Goal: Information Seeking & Learning: Learn about a topic

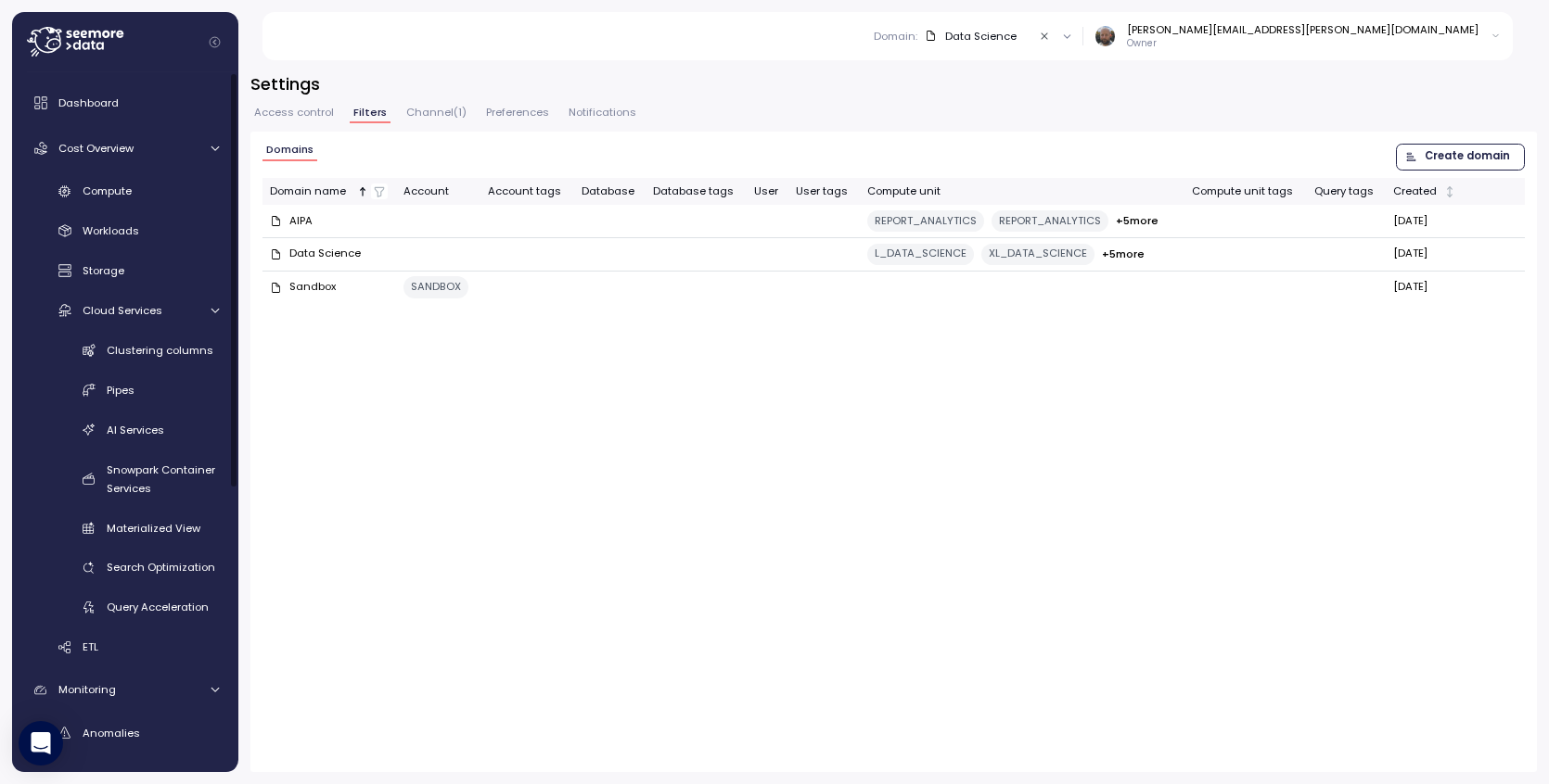
drag, startPoint x: 85, startPoint y: 100, endPoint x: 233, endPoint y: 131, distance: 151.2
click at [86, 99] on span "Dashboard" at bounding box center [88, 103] width 60 height 15
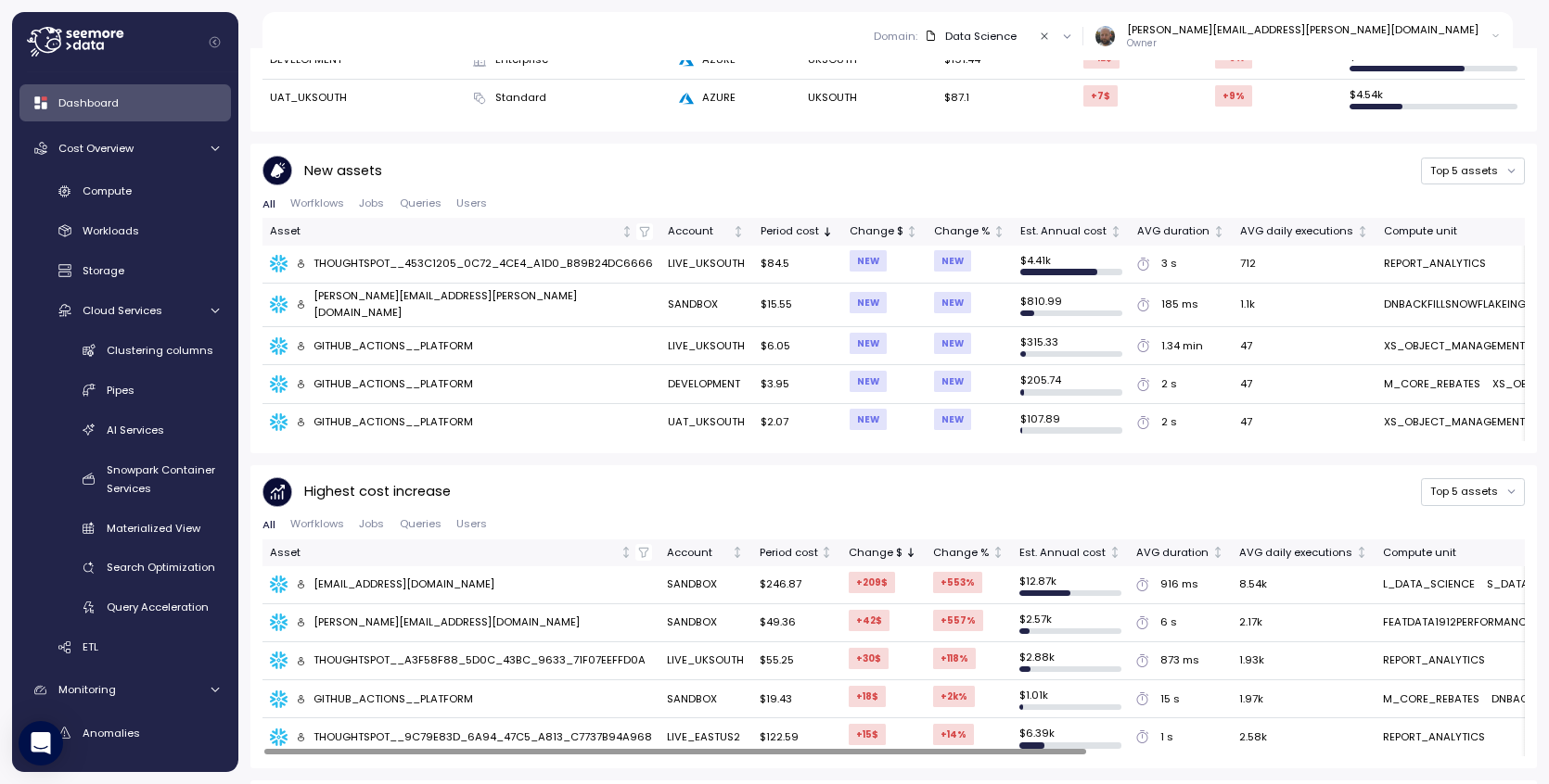
scroll to position [494, 0]
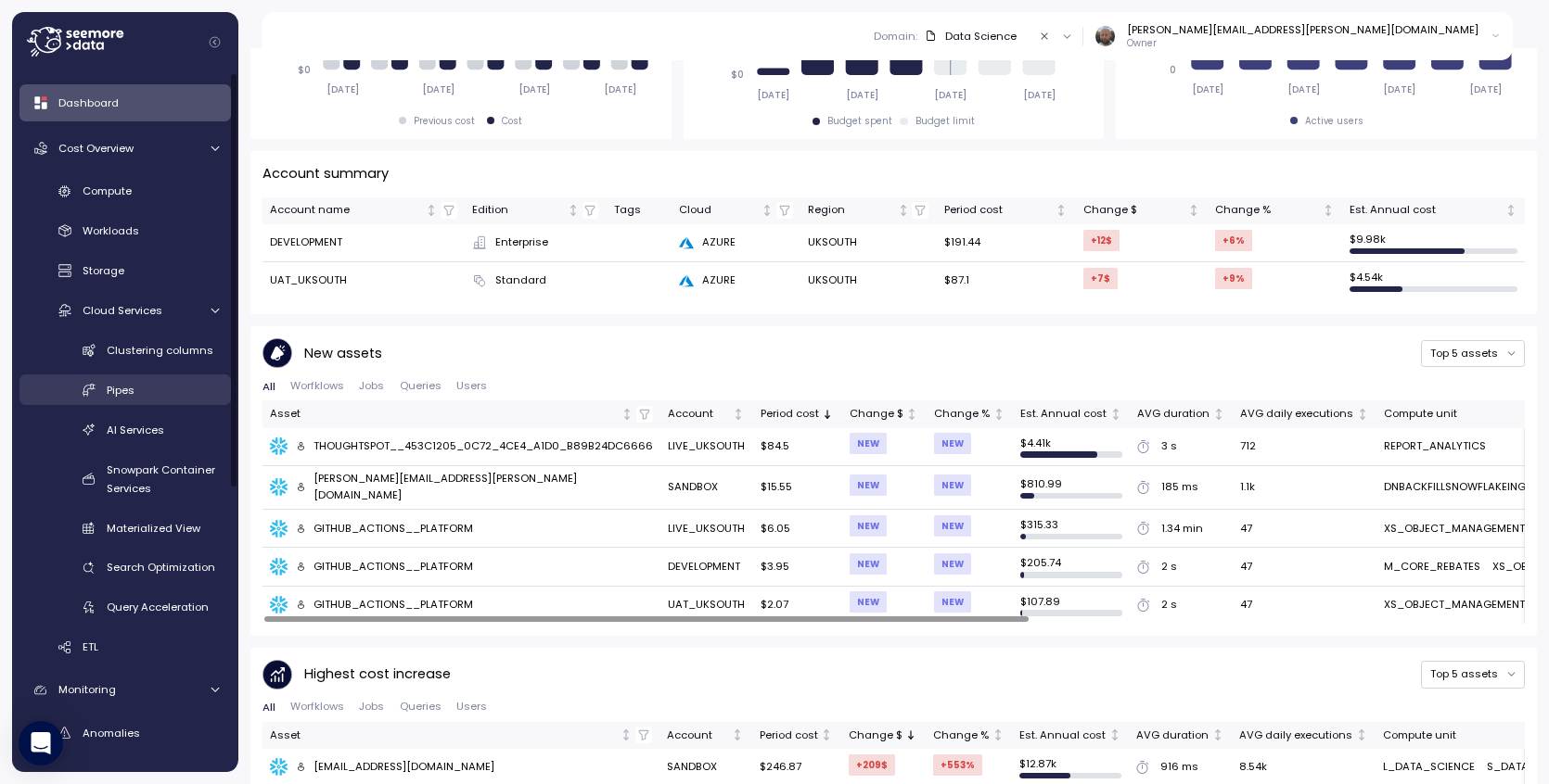
click at [134, 392] on span "Pipes" at bounding box center [121, 390] width 28 height 15
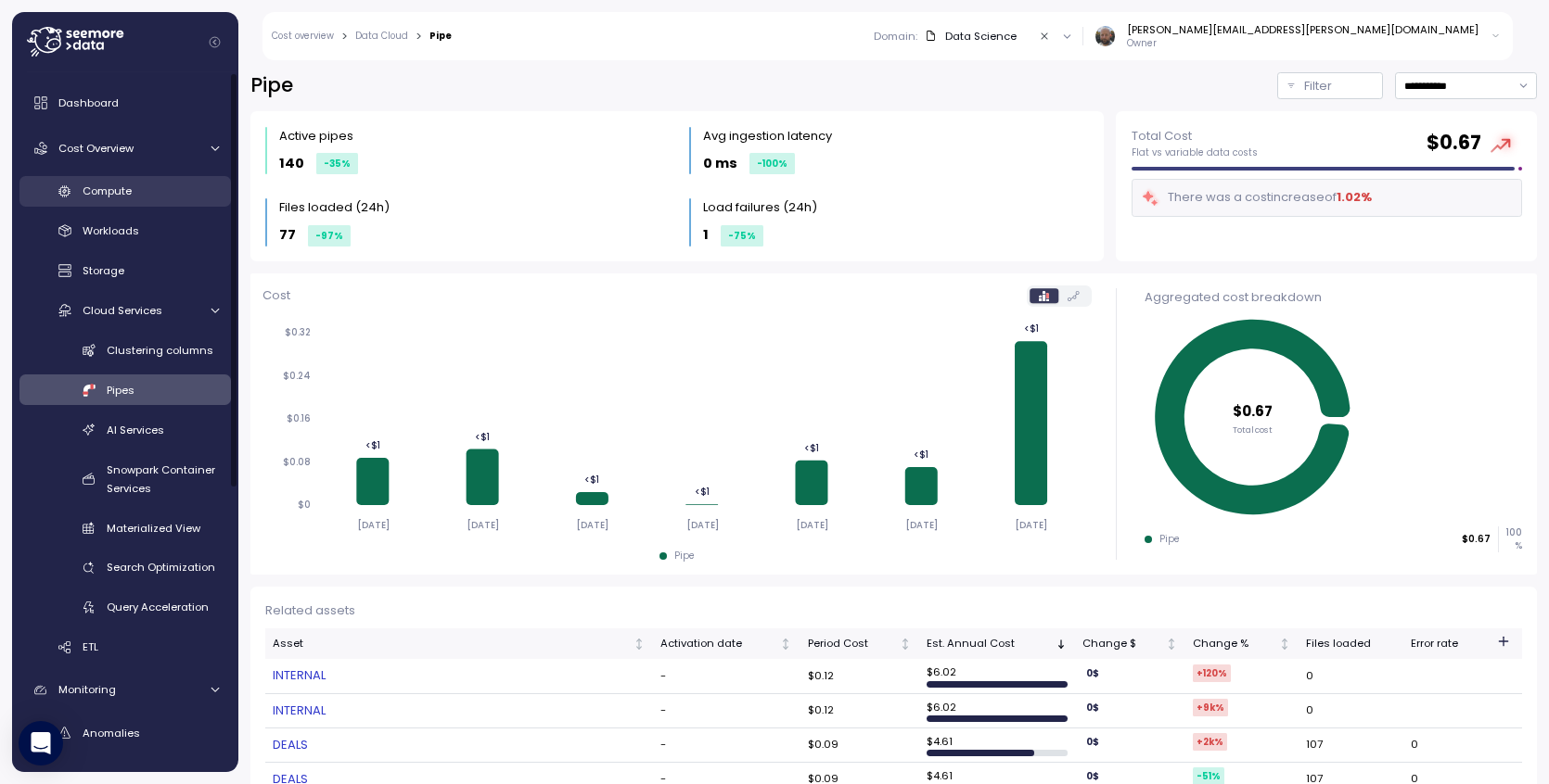
click at [98, 194] on span "Compute" at bounding box center [107, 191] width 49 height 15
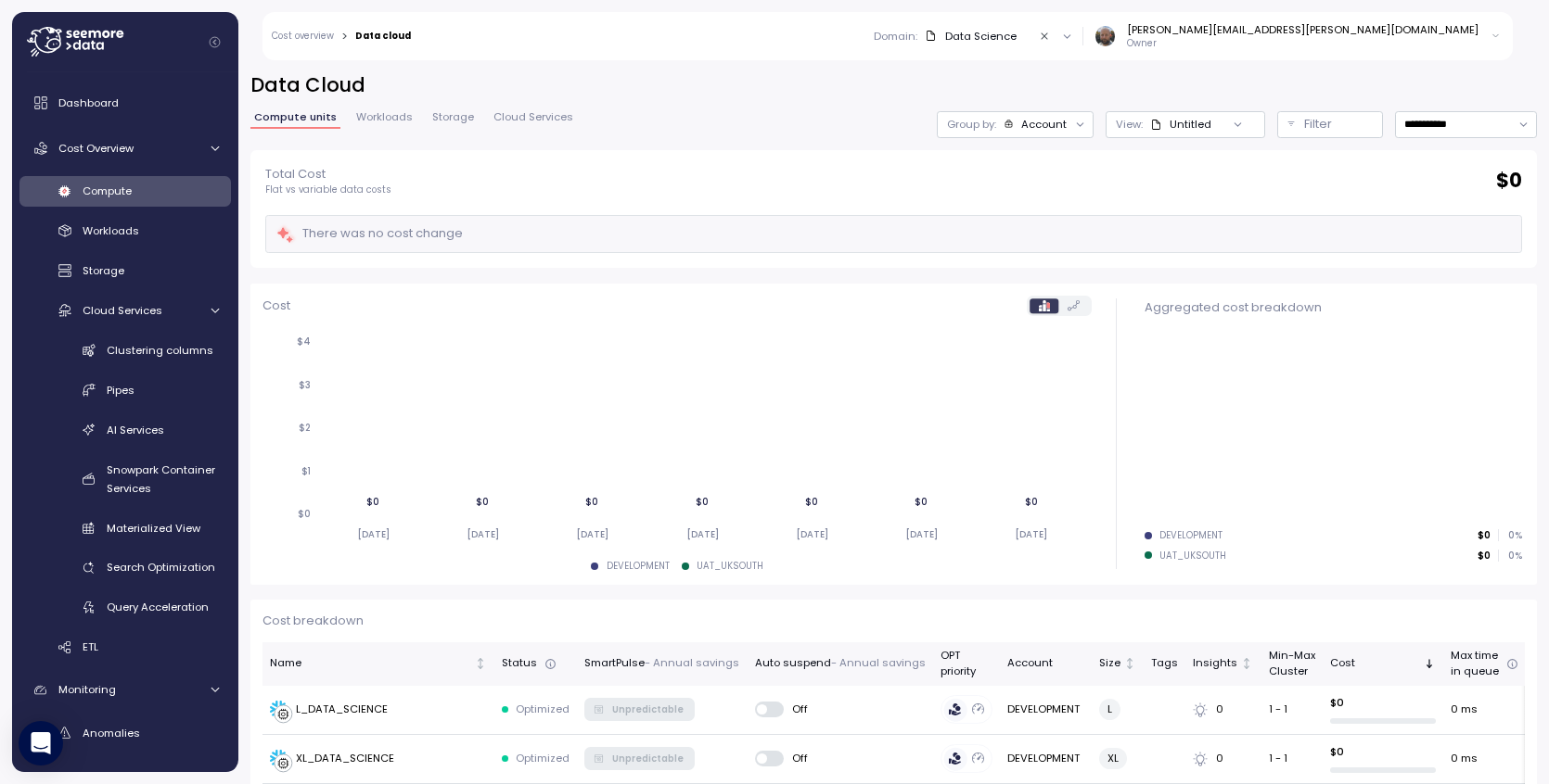
drag, startPoint x: 1142, startPoint y: 41, endPoint x: 1176, endPoint y: 45, distance: 34.2
click at [1016, 41] on div "Data Science" at bounding box center [980, 36] width 71 height 15
click at [1053, 43] on button "Clear value" at bounding box center [1044, 36] width 17 height 17
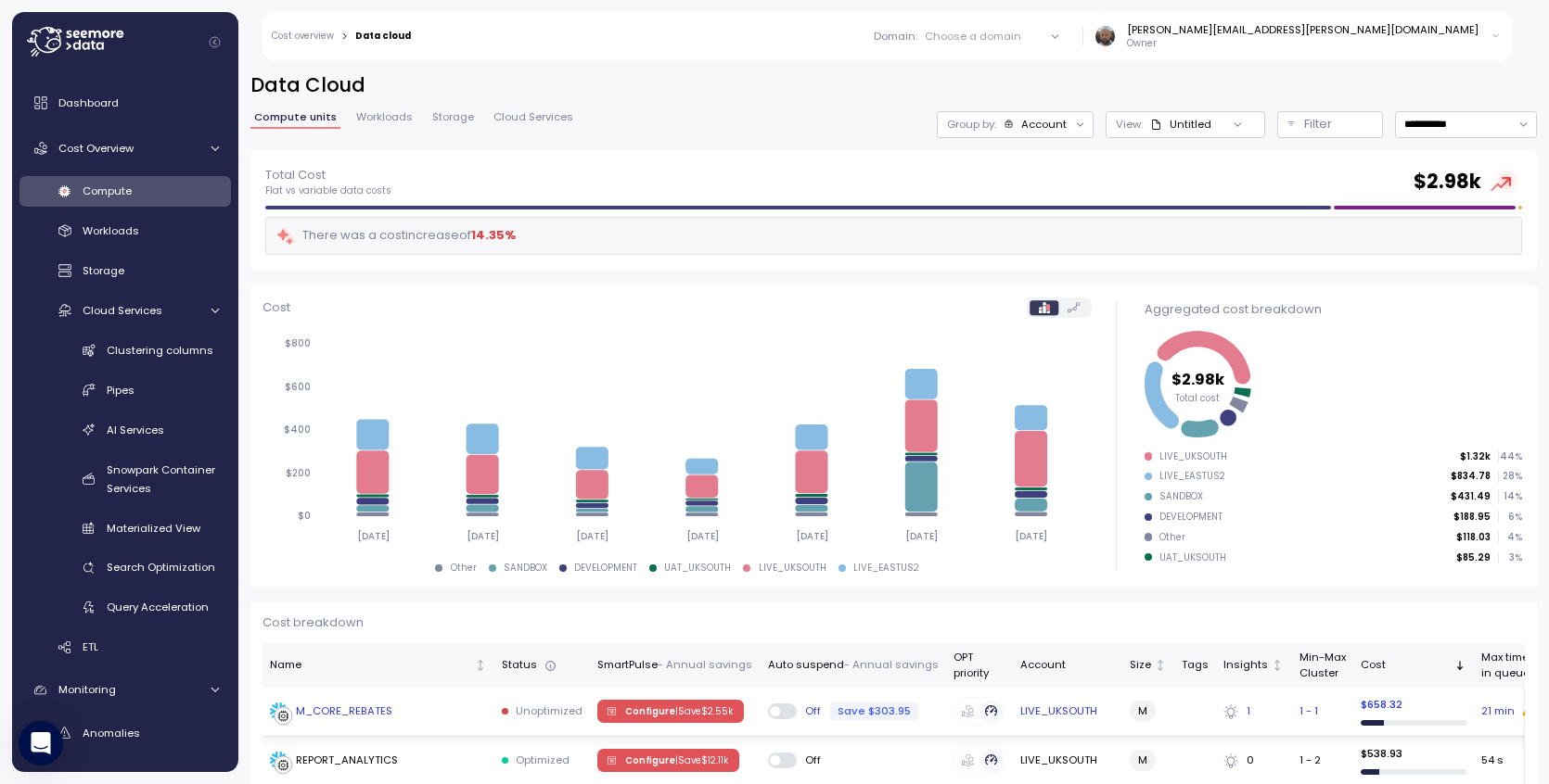
scroll to position [255, 0]
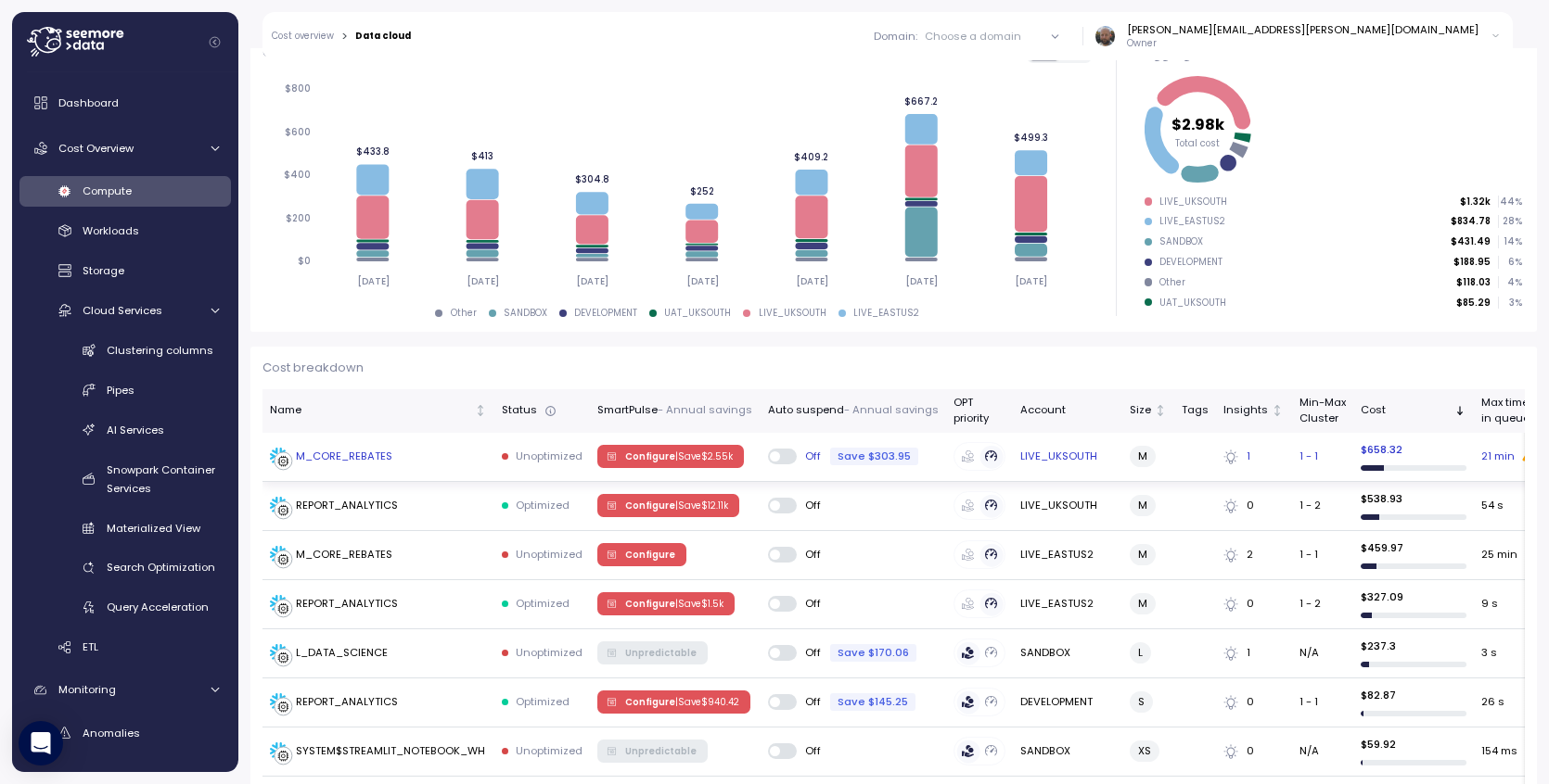
click at [342, 454] on div "M_CORE_REBATES" at bounding box center [344, 456] width 97 height 17
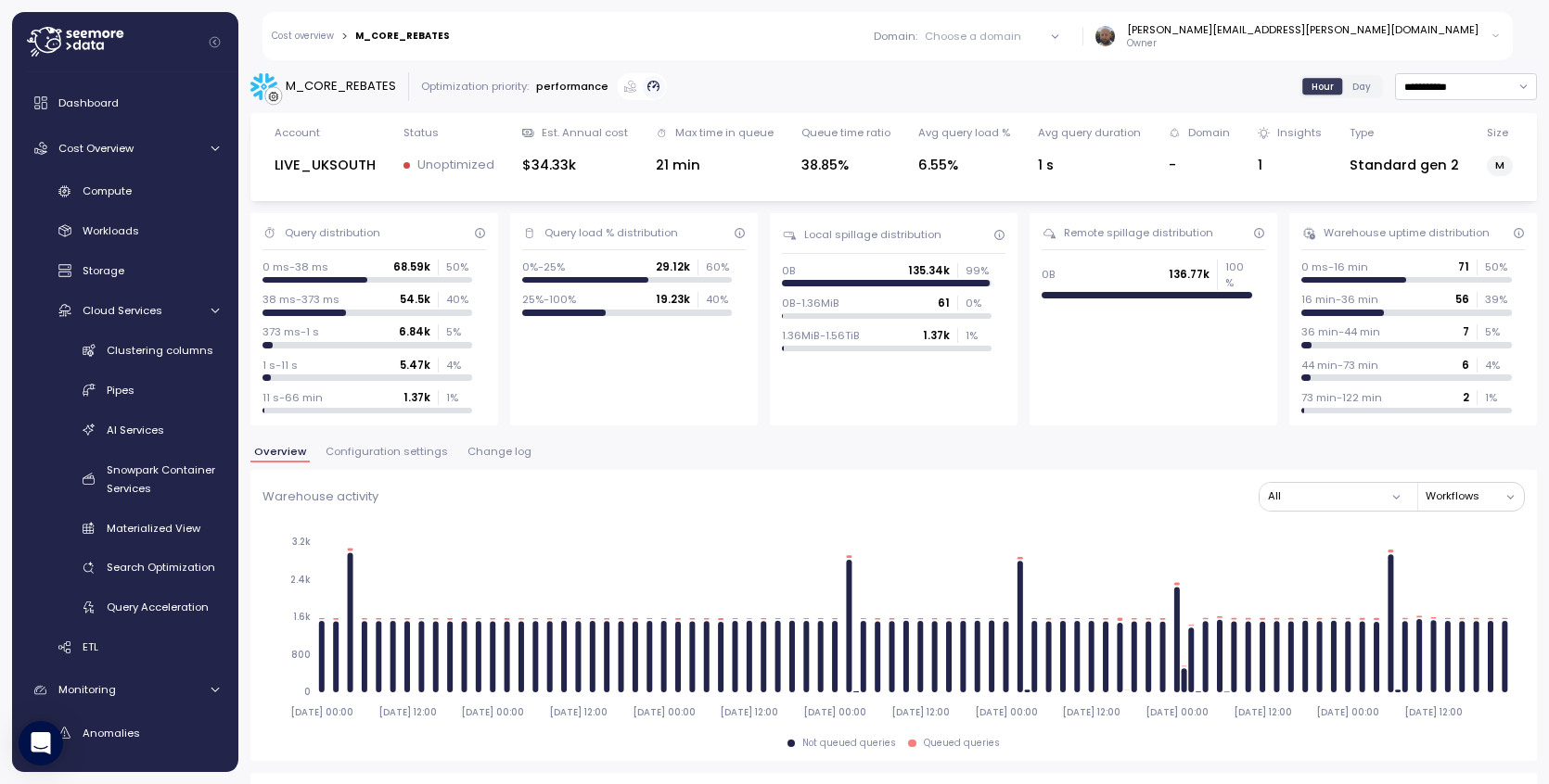
click at [1343, 88] on label "Day" at bounding box center [1361, 86] width 37 height 17
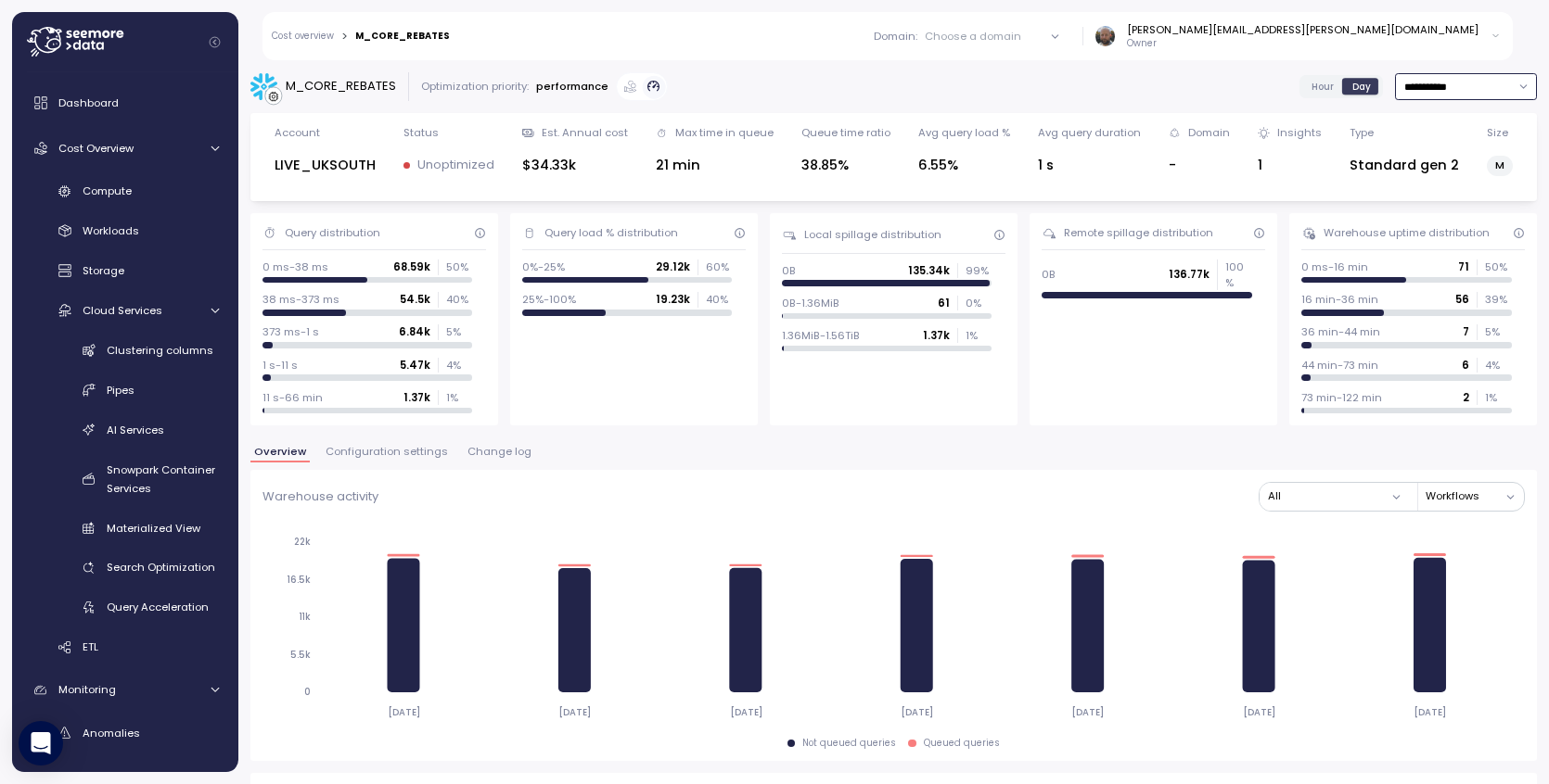
click at [1451, 87] on input "**********" at bounding box center [1466, 86] width 142 height 27
type input "**********"
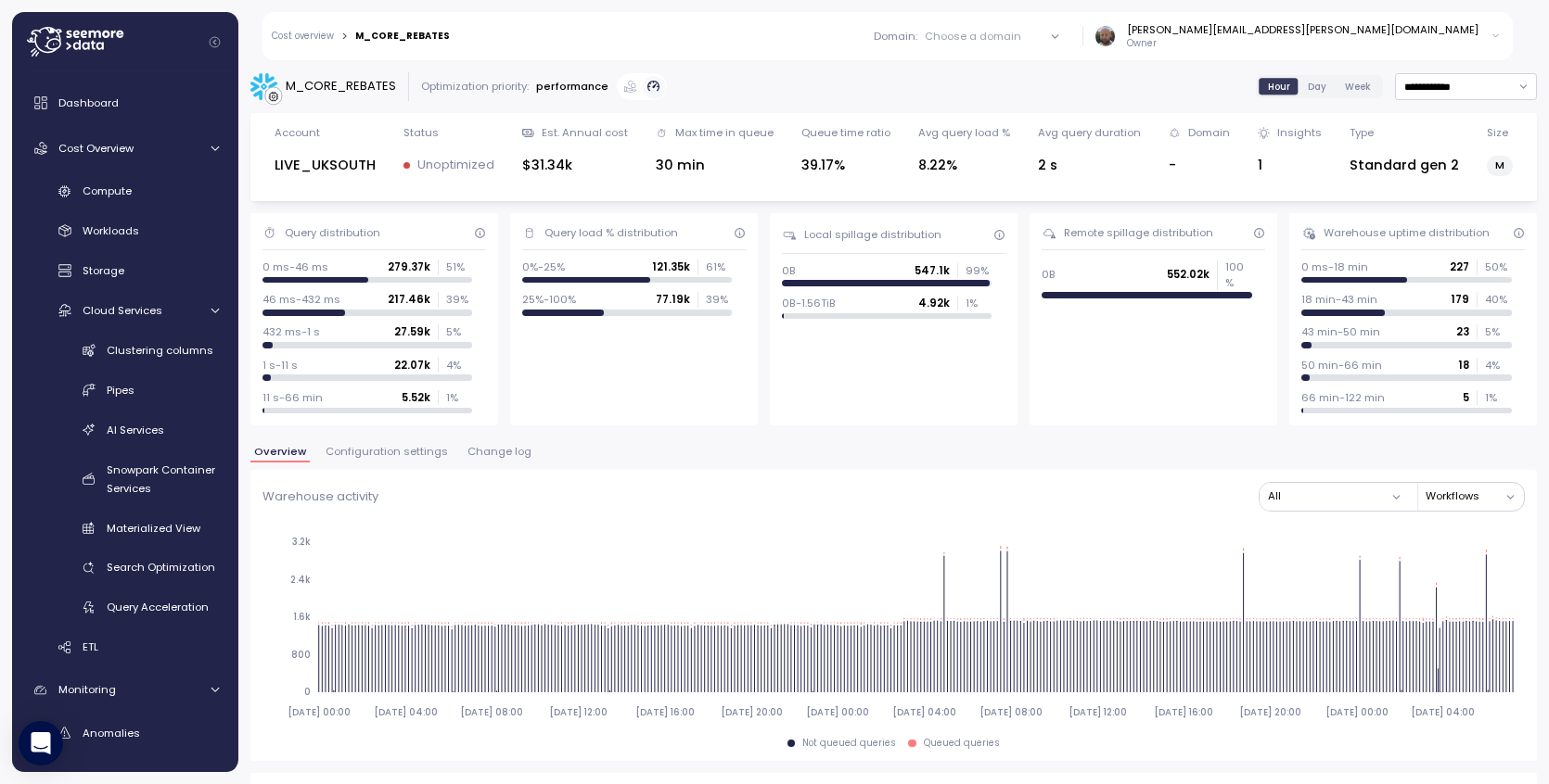
click at [1311, 87] on span "Day" at bounding box center [1316, 87] width 19 height 14
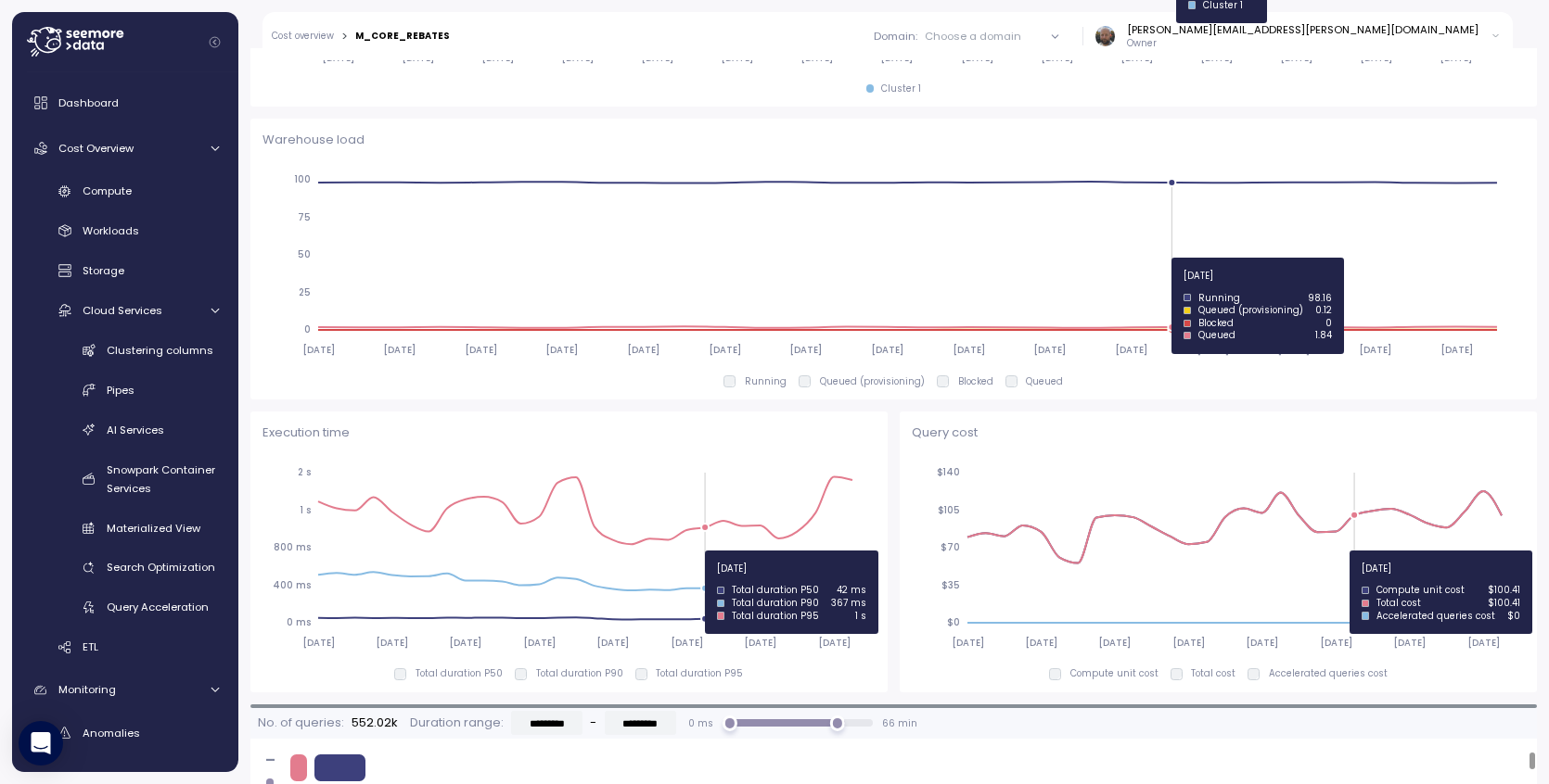
scroll to position [1130, 0]
